Goal: Task Accomplishment & Management: Manage account settings

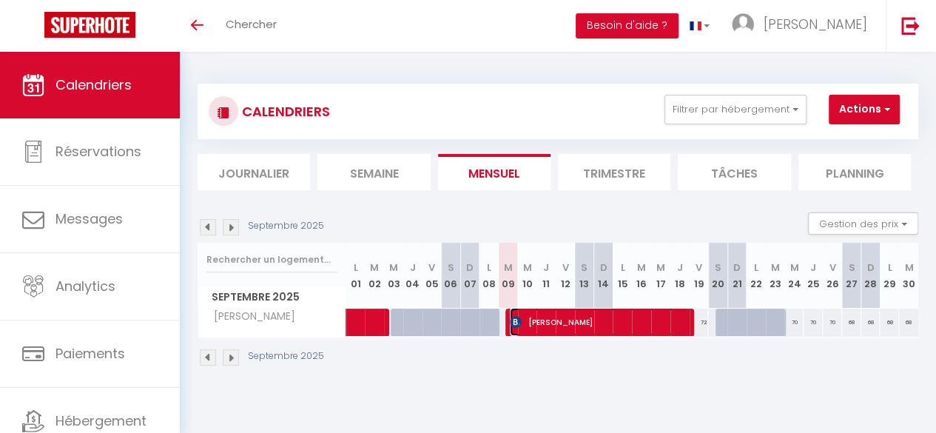
click at [556, 326] on span "[PERSON_NAME]" at bounding box center [600, 322] width 180 height 28
select select "OK"
select select "KO"
select select "0"
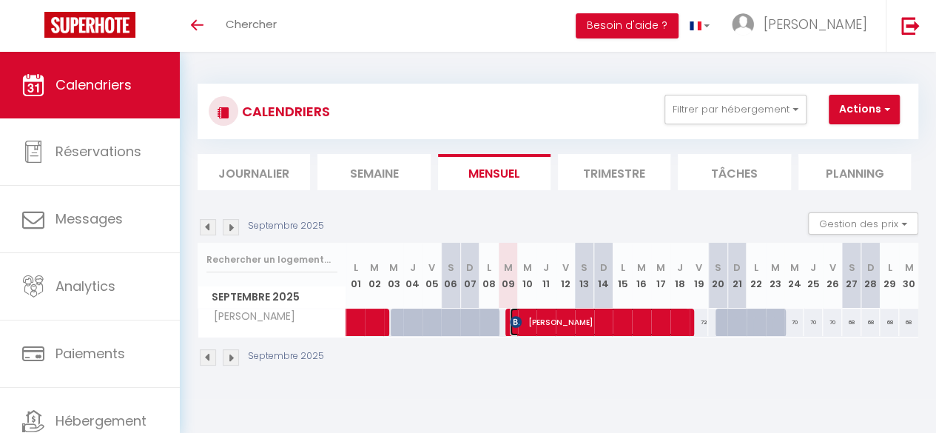
select select "1"
select select
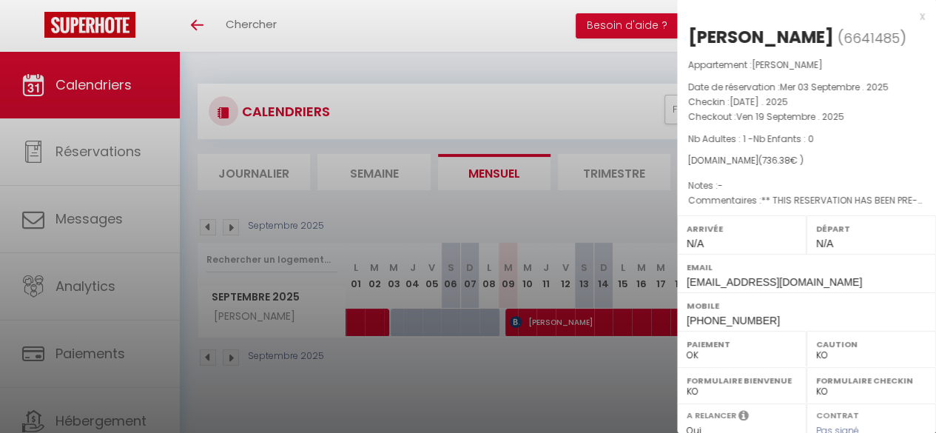
click at [907, 19] on div "x" at bounding box center [801, 16] width 248 height 18
